Goal: Book appointment/travel/reservation

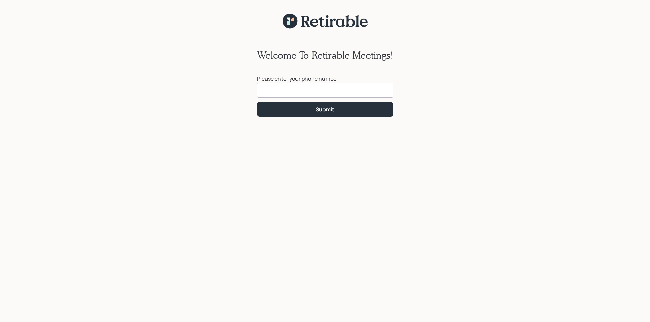
click at [319, 90] on input at bounding box center [325, 90] width 136 height 15
type input "[PHONE_NUMBER]"
click at [341, 110] on button "Submit" at bounding box center [325, 109] width 136 height 15
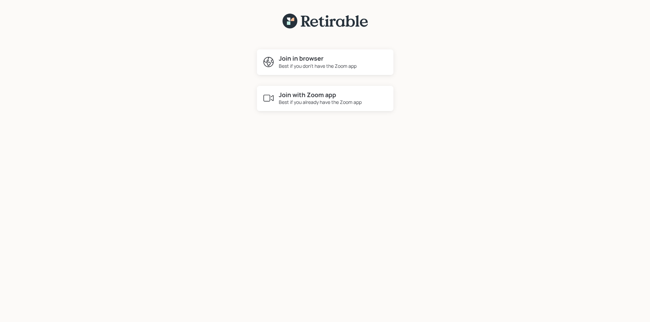
click at [316, 104] on div "Best if you already have the Zoom app" at bounding box center [320, 102] width 83 height 7
